Goal: Book appointment/travel/reservation

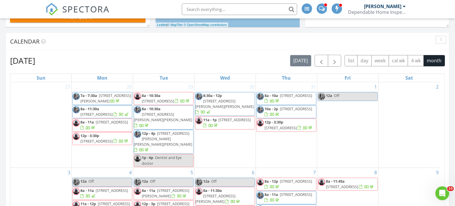
scroll to position [128, 0]
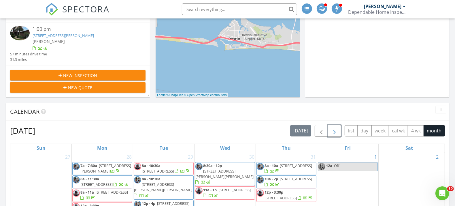
click at [335, 131] on span "button" at bounding box center [334, 130] width 7 height 7
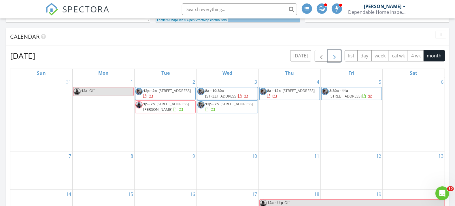
scroll to position [224, 0]
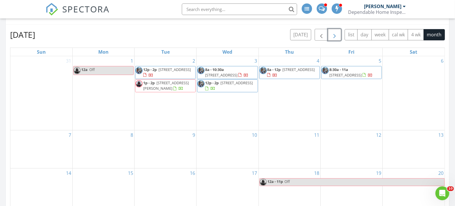
click at [235, 149] on div "10" at bounding box center [227, 149] width 62 height 38
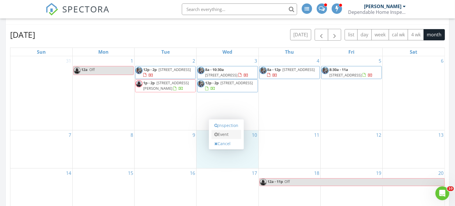
click at [223, 134] on link "Event" at bounding box center [226, 134] width 30 height 9
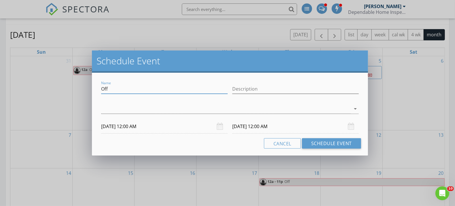
drag, startPoint x: 115, startPoint y: 90, endPoint x: 86, endPoint y: 89, distance: 29.1
click at [86, 89] on div "Schedule Event Name Off Description arrow_drop_down [DATE] 12:00 AM [DATE] 12:0…" at bounding box center [227, 103] width 455 height 206
type input "Dentist"
click at [244, 88] on input "Description" at bounding box center [295, 88] width 126 height 9
type input "Dentist"
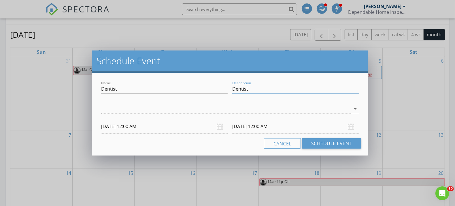
click at [201, 107] on div at bounding box center [225, 108] width 249 height 9
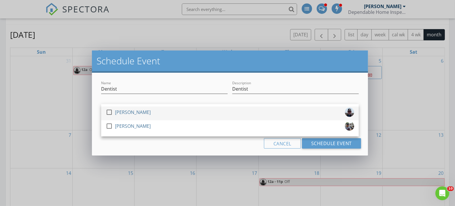
click at [109, 111] on div at bounding box center [109, 112] width 10 height 10
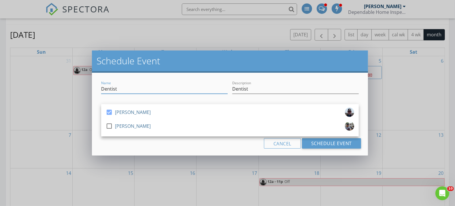
click at [178, 85] on input "Dentist" at bounding box center [164, 88] width 126 height 9
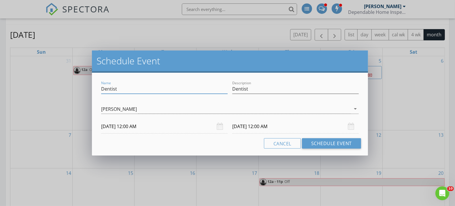
click at [118, 125] on input "[DATE] 12:00 AM" at bounding box center [164, 126] width 126 height 14
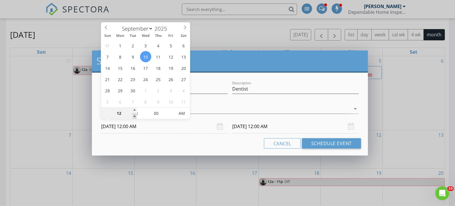
type input "11"
type input "[DATE] 11:00 PM"
click at [134, 116] on span at bounding box center [134, 116] width 4 height 6
type input "[DATE] 11:00 PM"
type input "05"
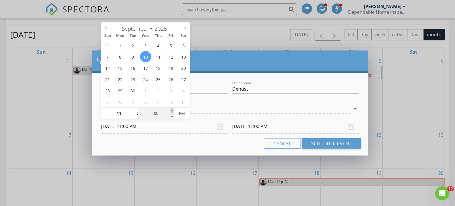
type input "[DATE] 11:05 PM"
click at [171, 109] on span at bounding box center [172, 110] width 4 height 6
type input "10"
type input "[DATE] 11:10 PM"
click at [171, 109] on span at bounding box center [172, 110] width 4 height 6
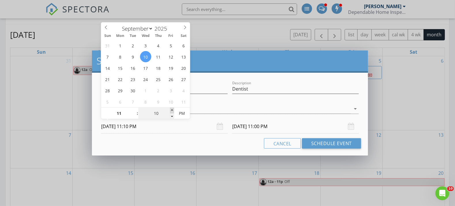
type input "15"
type input "[DATE] 11:15 PM"
click at [171, 109] on span at bounding box center [172, 110] width 4 height 6
type input "20"
type input "[DATE] 11:20 PM"
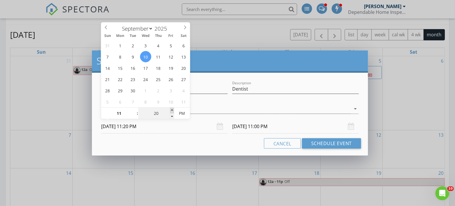
click at [171, 109] on span at bounding box center [172, 110] width 4 height 6
type input "[DATE] 11:20 PM"
type input "15"
type input "[DATE] 11:15 PM"
click at [170, 115] on span at bounding box center [172, 116] width 4 height 6
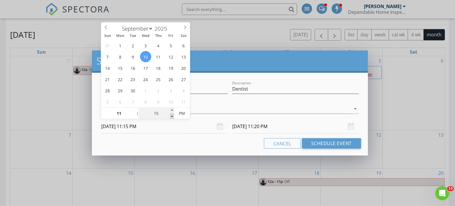
type input "[DATE] 11:15 PM"
type input "[DATE] 11:15 AM"
click at [183, 112] on span "AM" at bounding box center [182, 113] width 16 height 12
click at [350, 125] on div "[DATE] 11:15 AM" at bounding box center [295, 126] width 126 height 14
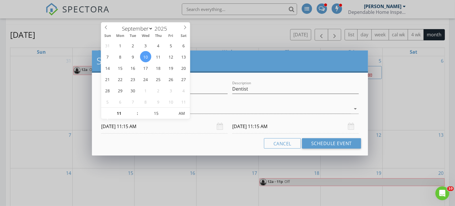
click at [275, 126] on input "[DATE] 11:15 AM" at bounding box center [295, 126] width 126 height 14
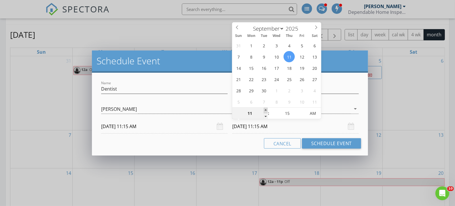
type input "12"
click at [265, 107] on span at bounding box center [265, 110] width 4 height 6
click at [312, 113] on span "PM" at bounding box center [313, 113] width 16 height 12
click at [311, 112] on span "PM" at bounding box center [313, 113] width 16 height 12
type input "[DATE] 12:15 PM"
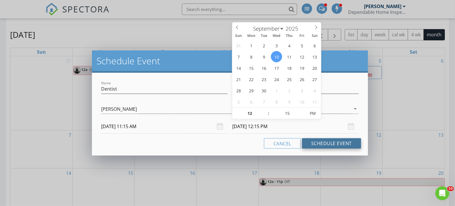
click at [326, 147] on button "Schedule Event" at bounding box center [331, 143] width 59 height 10
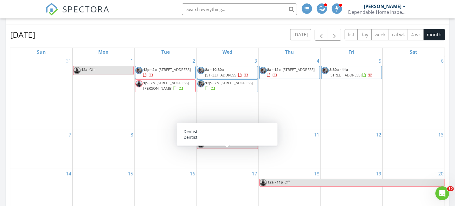
click at [243, 146] on span "Dentist" at bounding box center [239, 142] width 12 height 5
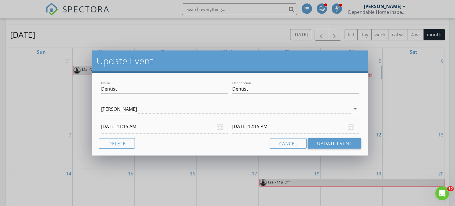
click at [263, 126] on input "[DATE] 12:15 PM" at bounding box center [295, 126] width 126 height 14
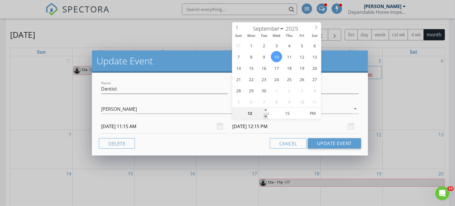
type input "11"
type input "[DATE] 11:15 AM"
click at [265, 116] on span at bounding box center [265, 116] width 4 height 6
type input "20"
type input "[DATE] 11:20 AM"
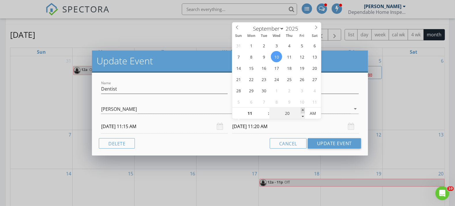
click at [302, 107] on span at bounding box center [303, 110] width 4 height 6
type input "25"
type input "[DATE] 11:25 AM"
click at [302, 107] on span at bounding box center [303, 110] width 4 height 6
type input "30"
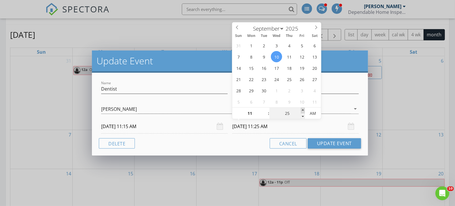
type input "[DATE] 11:30 AM"
click at [302, 107] on span at bounding box center [303, 110] width 4 height 6
type input "35"
type input "[DATE] 11:35 AM"
click at [302, 107] on span at bounding box center [303, 110] width 4 height 6
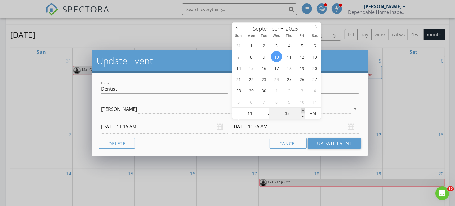
type input "40"
type input "[DATE] 11:40 AM"
click at [302, 107] on span at bounding box center [303, 110] width 4 height 6
type input "45"
type input "[DATE] 11:45 AM"
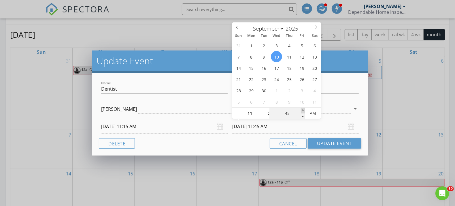
click at [302, 107] on span at bounding box center [303, 110] width 4 height 6
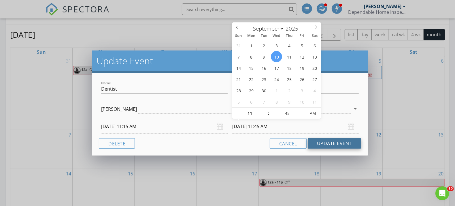
click at [323, 141] on button "Update Event" at bounding box center [333, 143] width 53 height 10
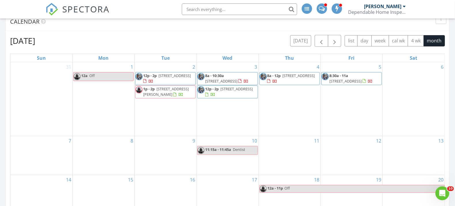
scroll to position [192, 0]
